Goal: Task Accomplishment & Management: Manage account settings

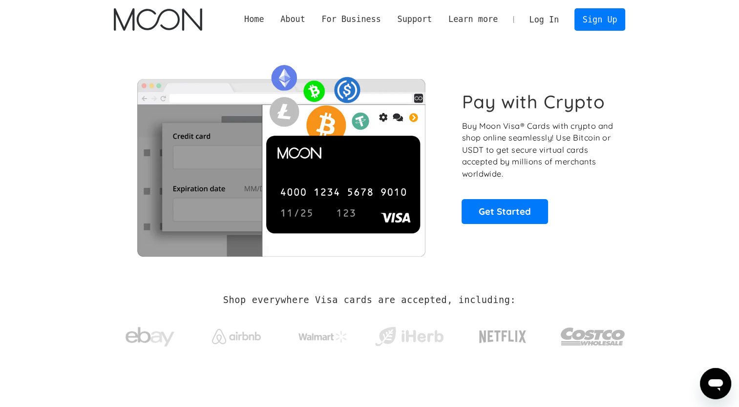
click at [547, 21] on link "Log In" at bounding box center [544, 19] width 46 height 21
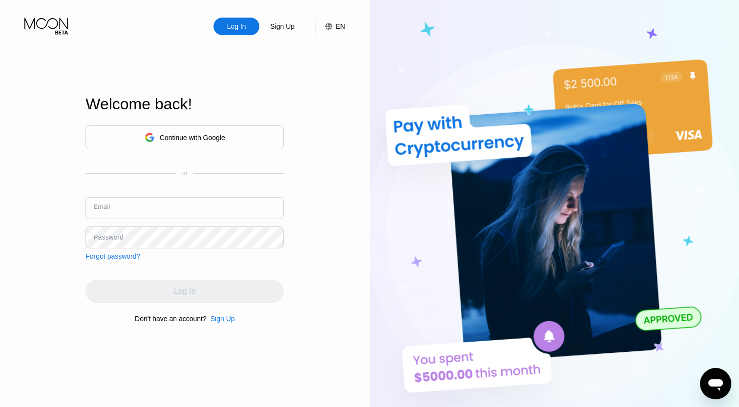
click at [207, 212] on input "text" at bounding box center [184, 208] width 198 height 22
type input "myfirstnewacc@gmail.com"
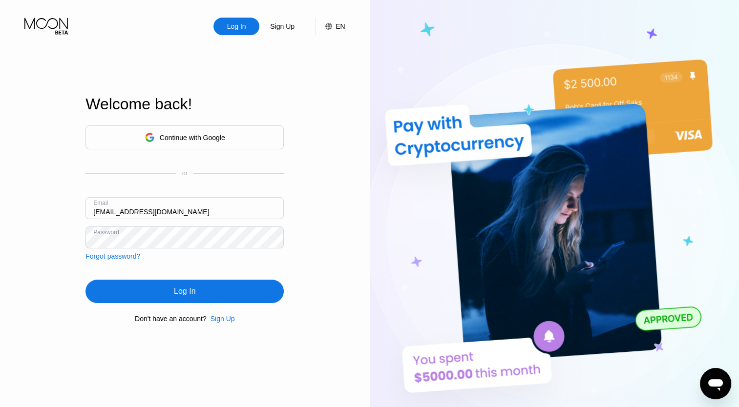
click at [188, 285] on div "Log In" at bounding box center [184, 291] width 198 height 23
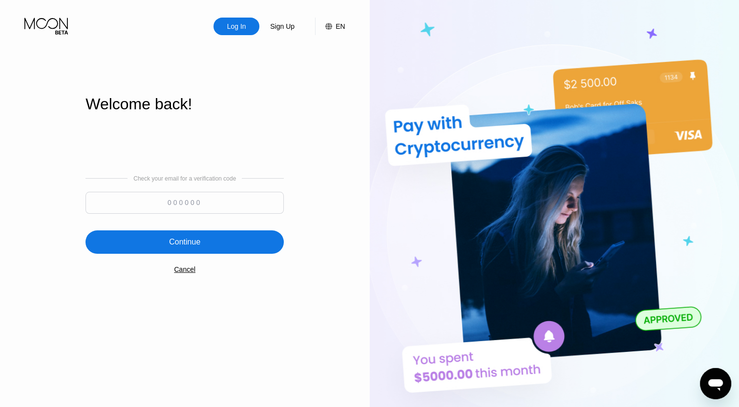
click at [179, 208] on input at bounding box center [184, 203] width 198 height 22
type input "640114"
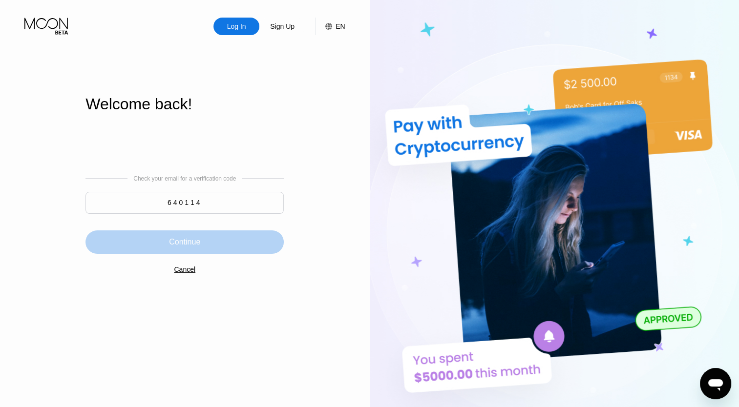
click at [189, 250] on div "Continue" at bounding box center [184, 241] width 198 height 23
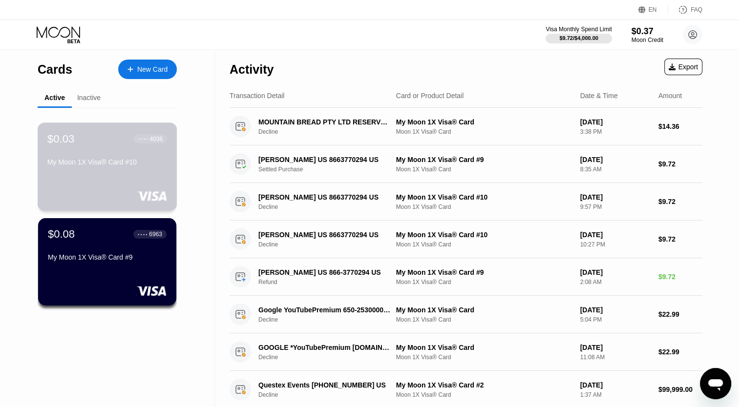
click at [92, 161] on div "My Moon 1X Visa® Card #10" at bounding box center [107, 162] width 120 height 8
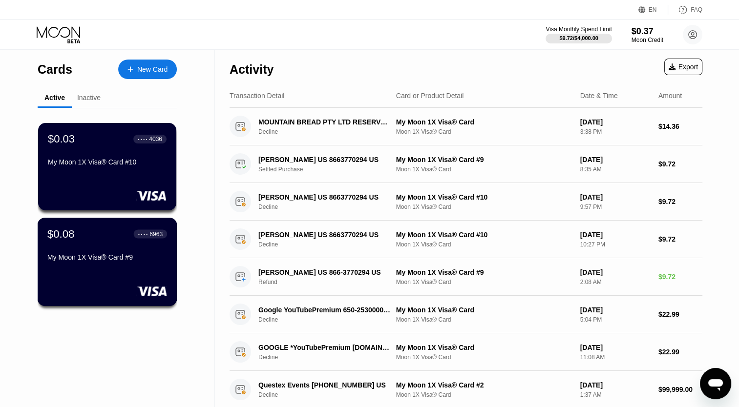
click at [117, 261] on div "My Moon 1X Visa® Card #9" at bounding box center [107, 257] width 120 height 8
click at [145, 189] on div "$0.03 ● ● ● ● 4036 My Moon 1X Visa® Card #10" at bounding box center [108, 167] width 140 height 88
